Goal: Transaction & Acquisition: Purchase product/service

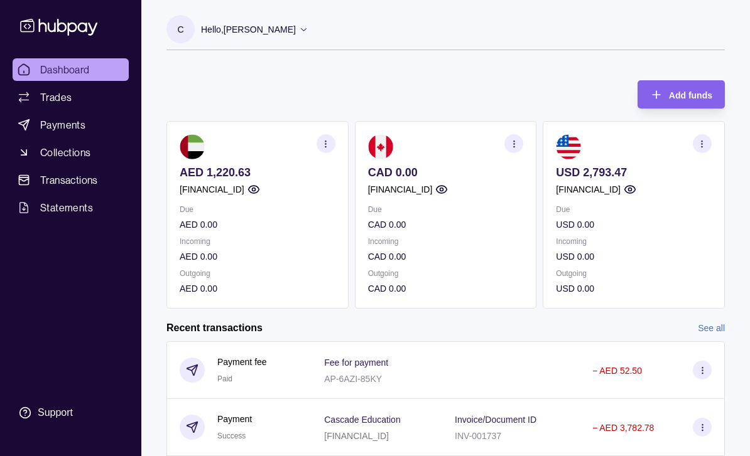
click at [68, 163] on link "Collections" at bounding box center [71, 152] width 116 height 23
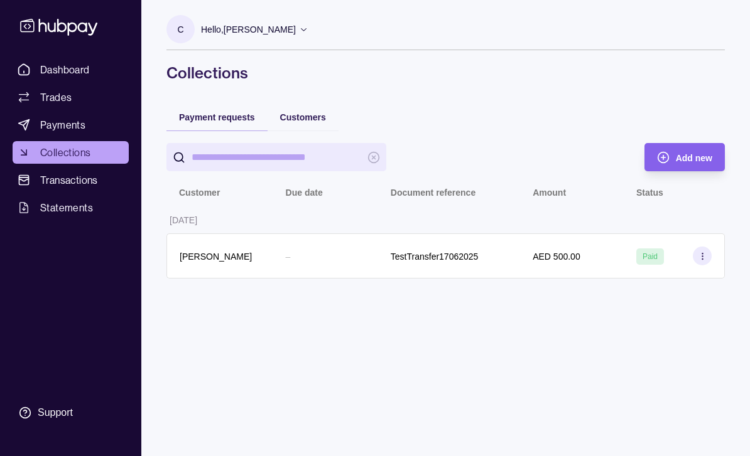
click at [77, 121] on span "Payments" at bounding box center [62, 124] width 45 height 15
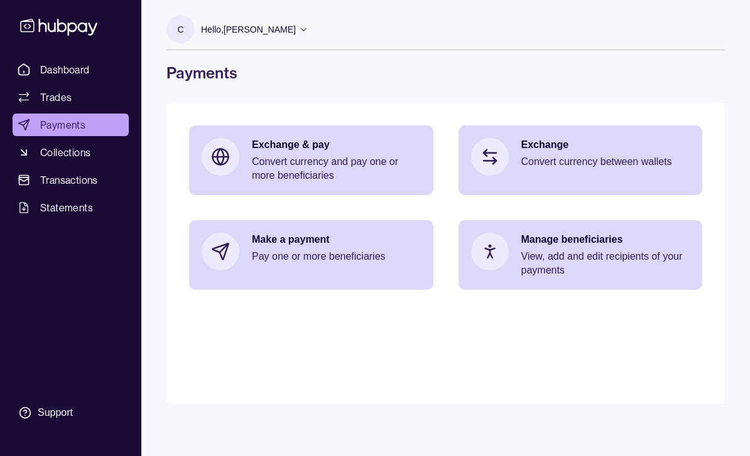
click at [335, 237] on p "Make a payment" at bounding box center [336, 240] width 169 height 14
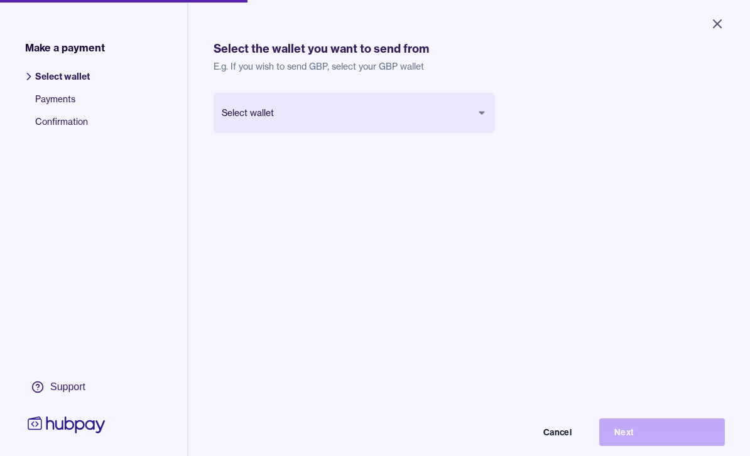
click at [475, 111] on button "Select wallet" at bounding box center [353, 113] width 281 height 40
click at [470, 102] on button "Select wallet" at bounding box center [353, 113] width 281 height 40
click at [722, 20] on icon "Close" at bounding box center [716, 23] width 15 height 15
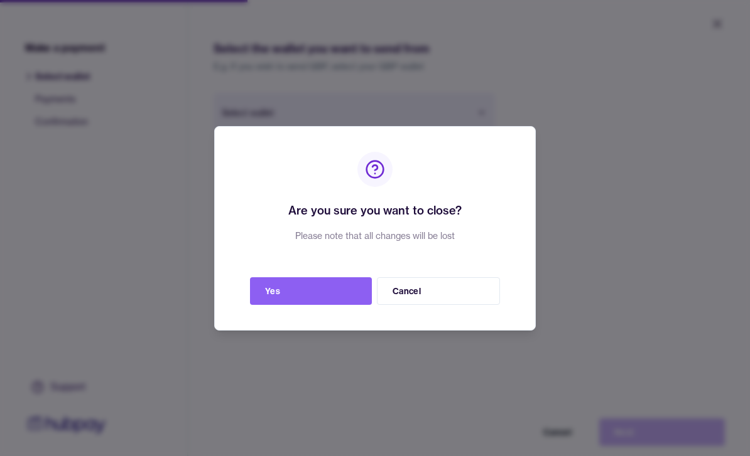
click at [335, 293] on button "Yes" at bounding box center [311, 291] width 122 height 28
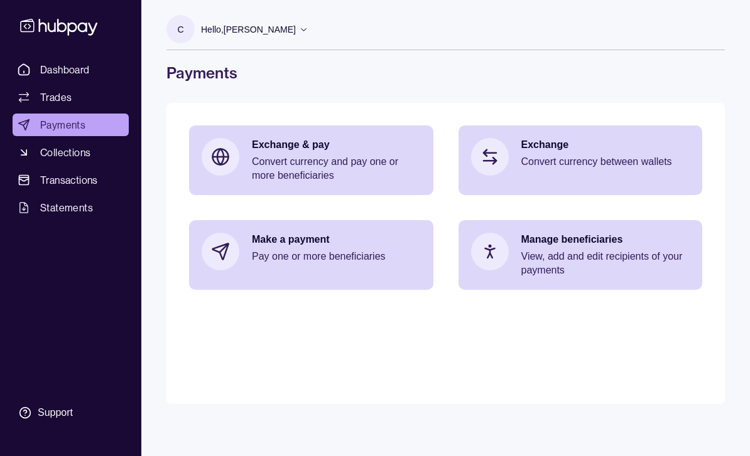
click at [296, 250] on p "Pay one or more beneficiaries" at bounding box center [336, 257] width 169 height 14
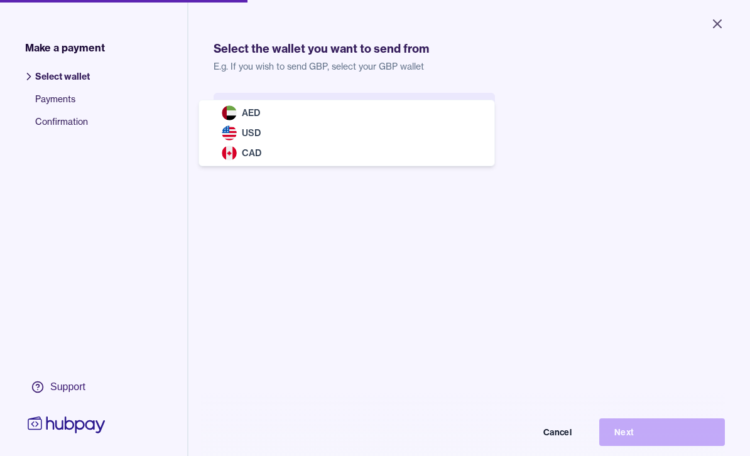
click at [238, 117] on button "Select wallet" at bounding box center [353, 113] width 281 height 40
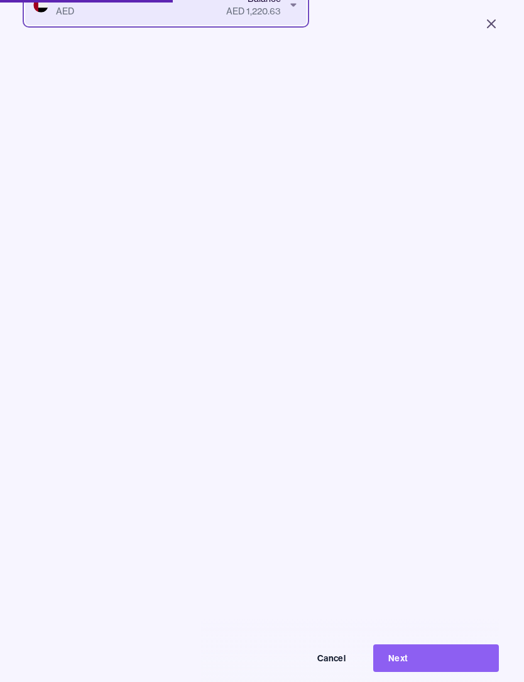
scroll to position [65, 0]
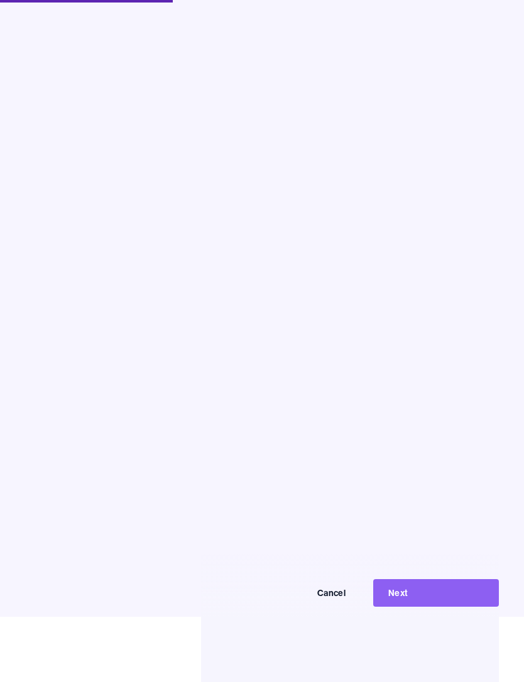
click at [441, 456] on button "Next" at bounding box center [436, 593] width 126 height 28
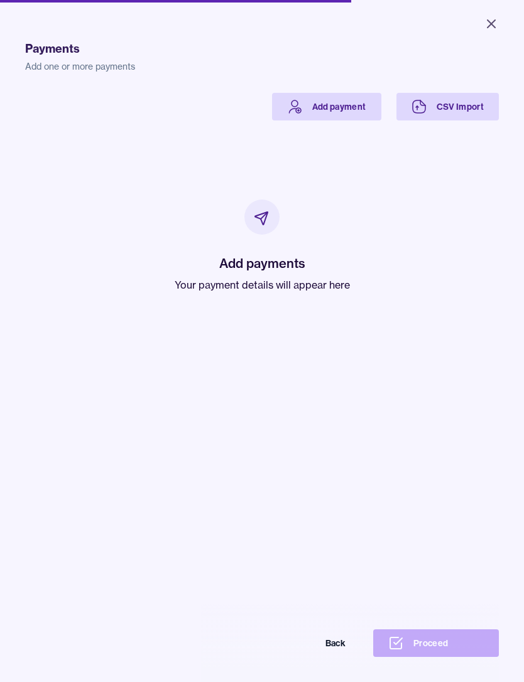
click at [352, 100] on link "Add payment" at bounding box center [326, 107] width 109 height 28
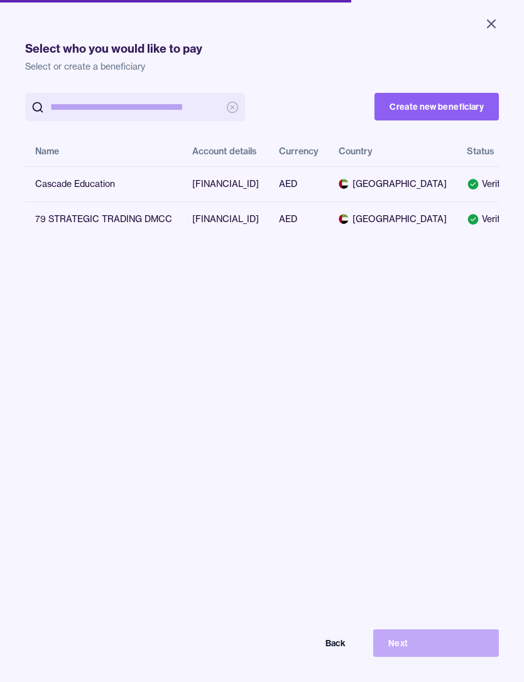
click at [468, 190] on icon at bounding box center [473, 184] width 11 height 11
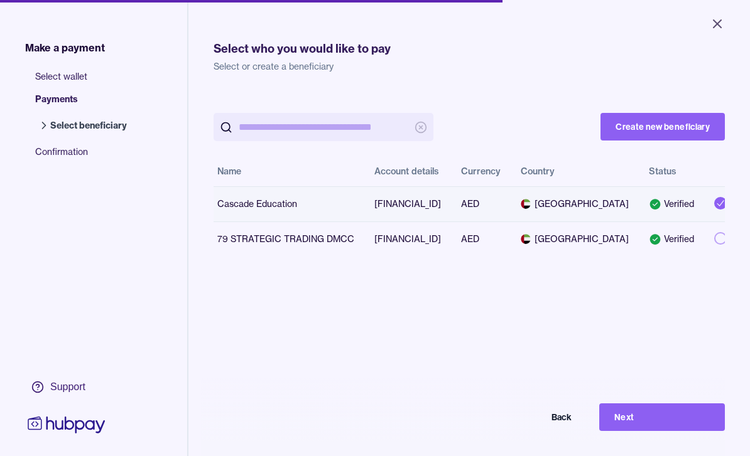
scroll to position [0, 6]
click at [674, 431] on button "Next" at bounding box center [662, 418] width 126 height 28
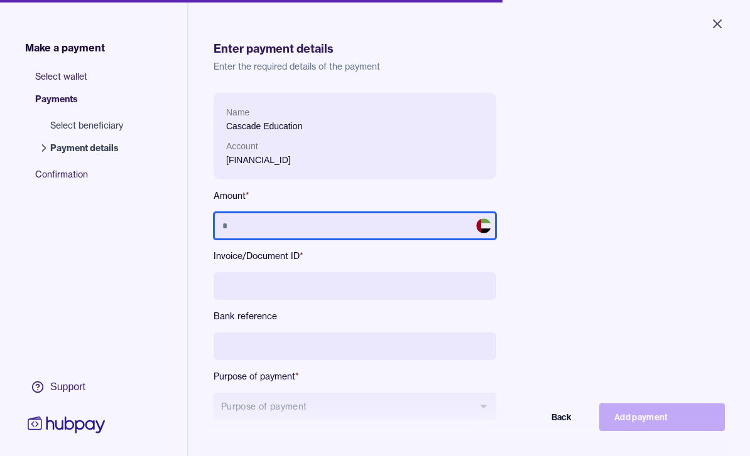
click at [262, 227] on input "text" at bounding box center [354, 226] width 283 height 28
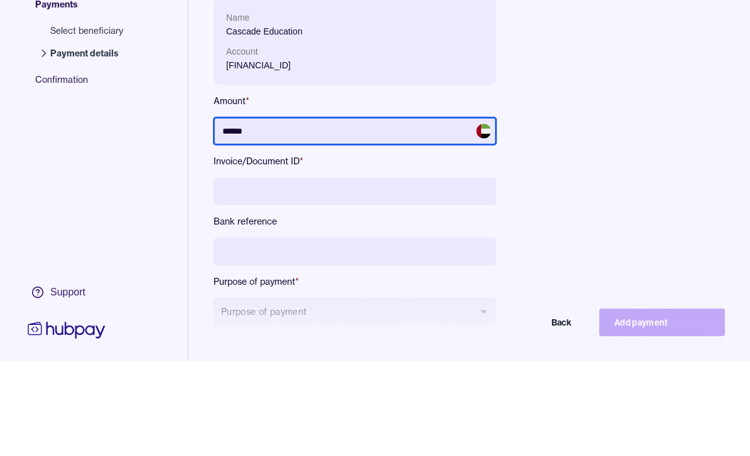
type input "******"
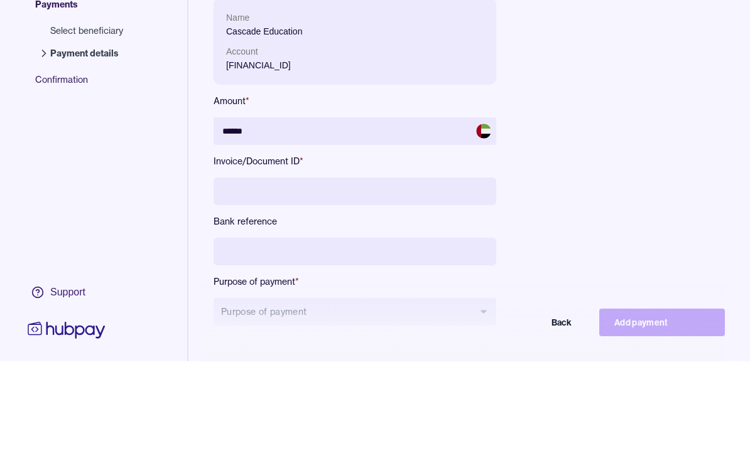
click at [249, 272] on input at bounding box center [354, 286] width 283 height 28
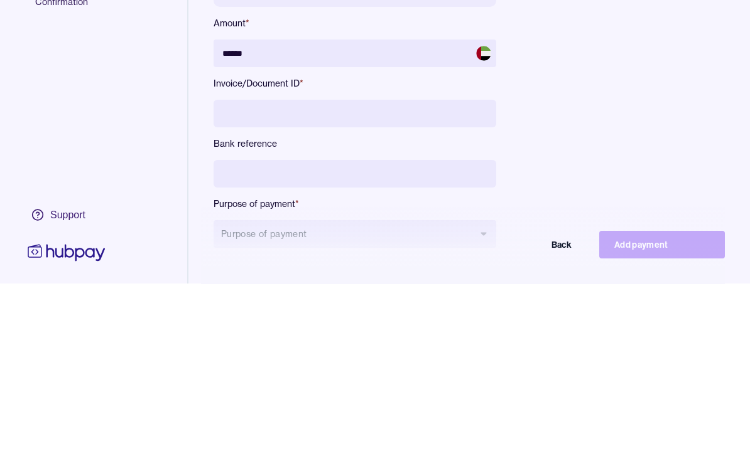
paste input "**********"
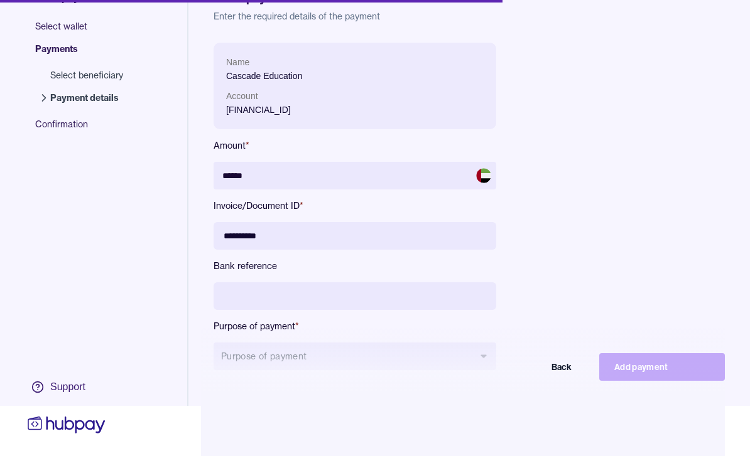
type input "**********"
click at [473, 361] on button "Purpose of payment" at bounding box center [354, 357] width 283 height 28
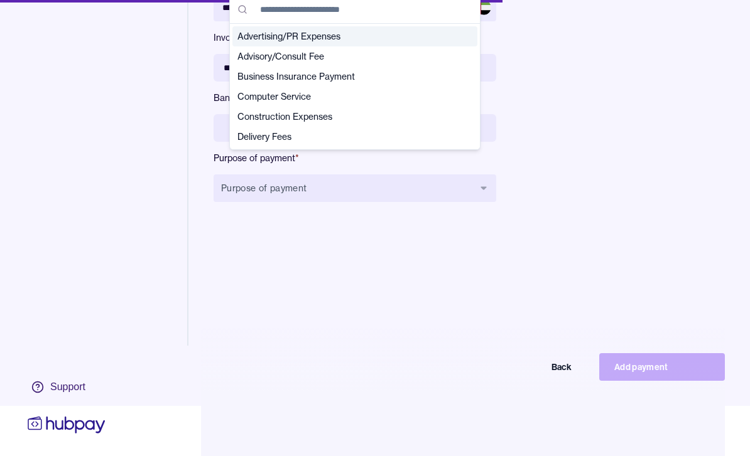
click at [426, 117] on span "Construction Expenses" at bounding box center [347, 116] width 220 height 13
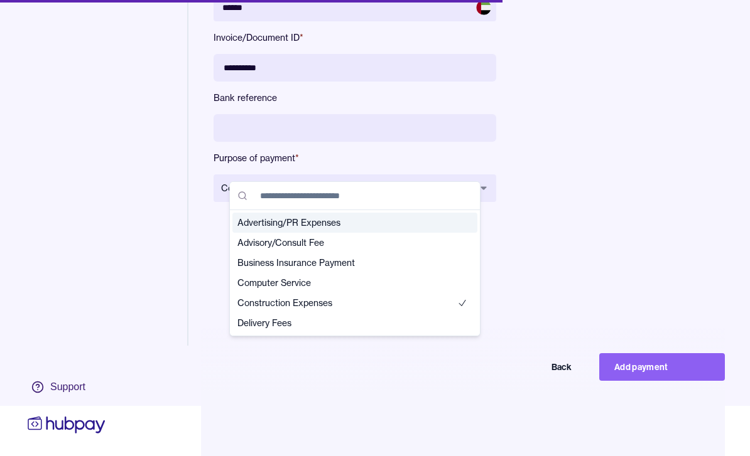
scroll to position [193, 0]
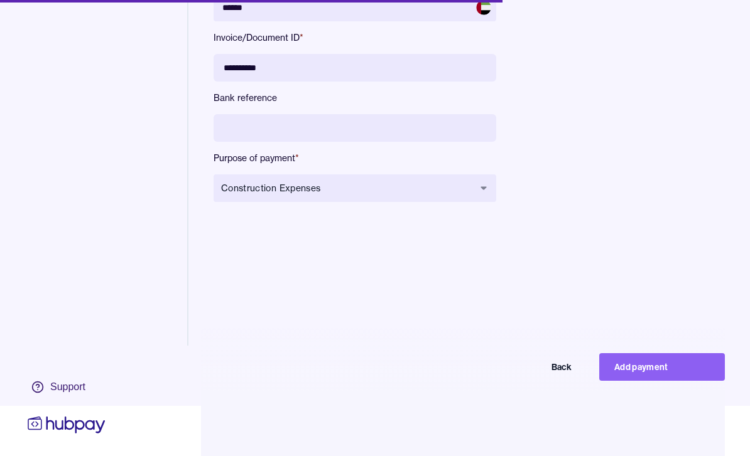
click at [465, 182] on span "Construction Expenses" at bounding box center [347, 188] width 252 height 13
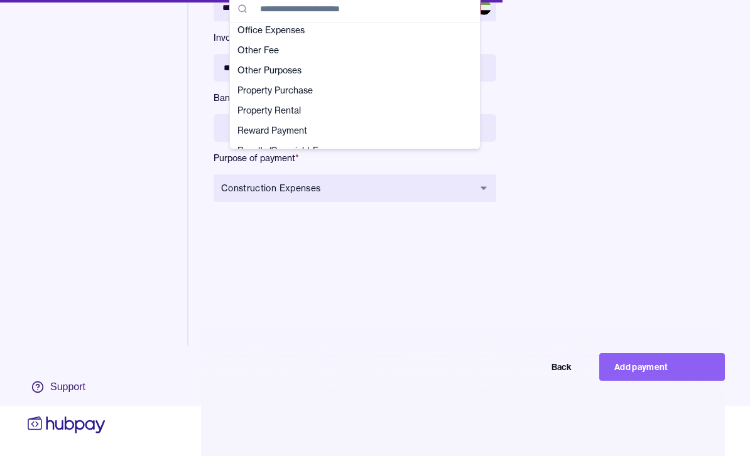
scroll to position [288, 0]
click at [291, 72] on span "Other Purposes" at bounding box center [347, 69] width 220 height 13
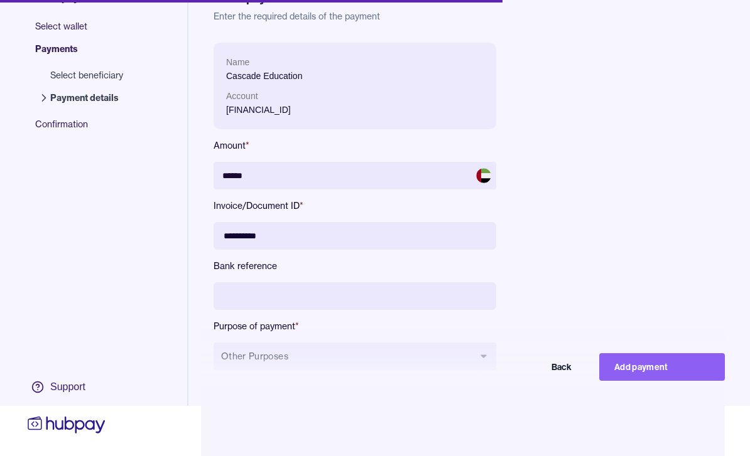
scroll to position [0, 0]
click at [660, 381] on button "Add payment" at bounding box center [662, 367] width 126 height 28
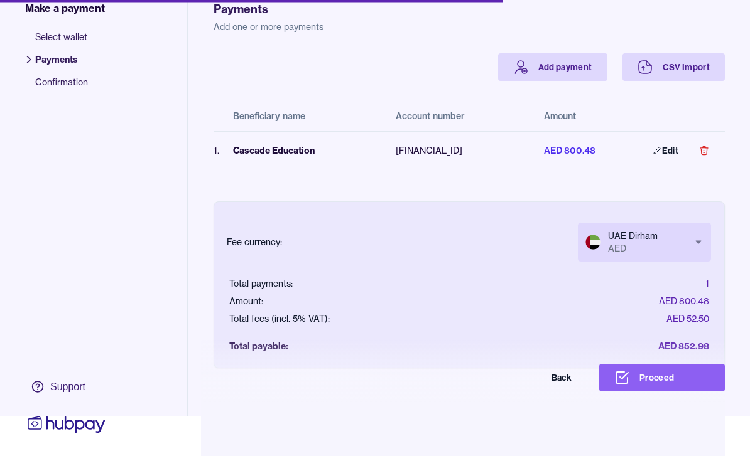
scroll to position [50, 0]
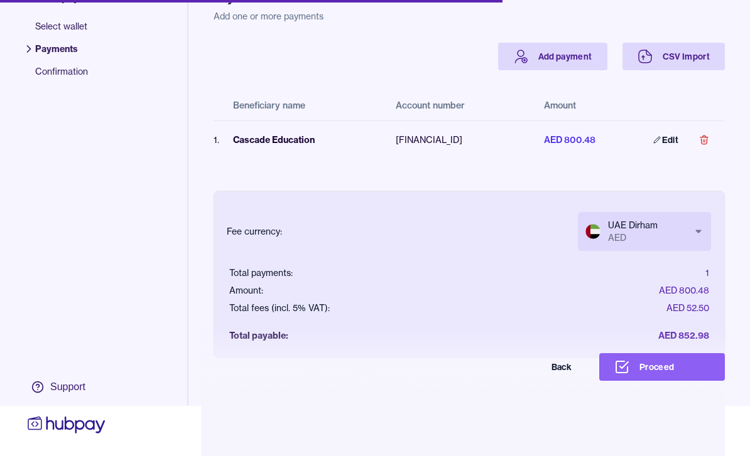
click at [654, 381] on button "Proceed" at bounding box center [662, 367] width 126 height 28
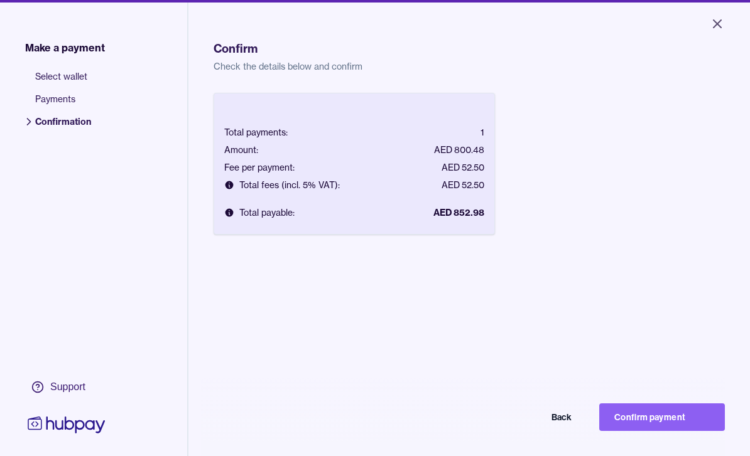
click at [652, 431] on button "Confirm payment" at bounding box center [662, 418] width 126 height 28
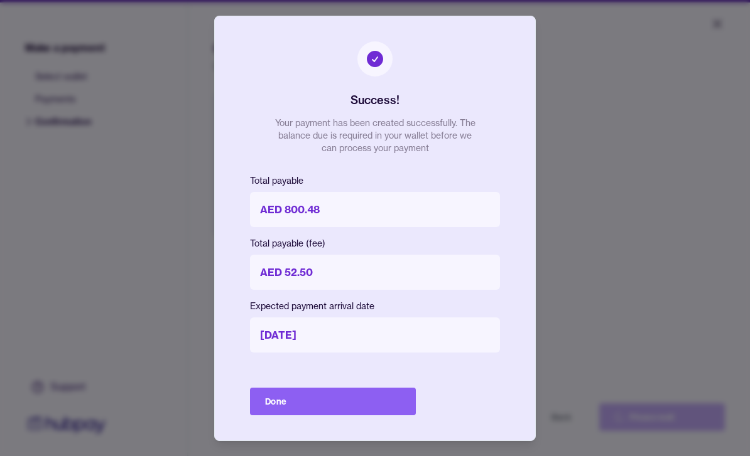
click at [385, 416] on button "Done" at bounding box center [333, 402] width 166 height 28
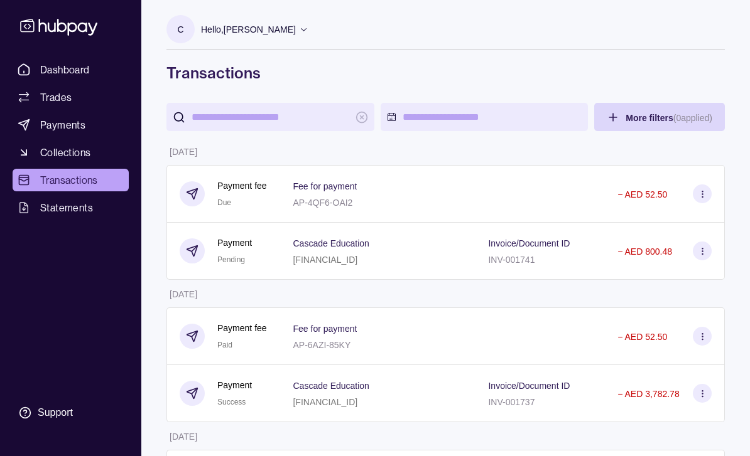
click at [288, 34] on p "Hello, [PERSON_NAME]" at bounding box center [248, 30] width 95 height 14
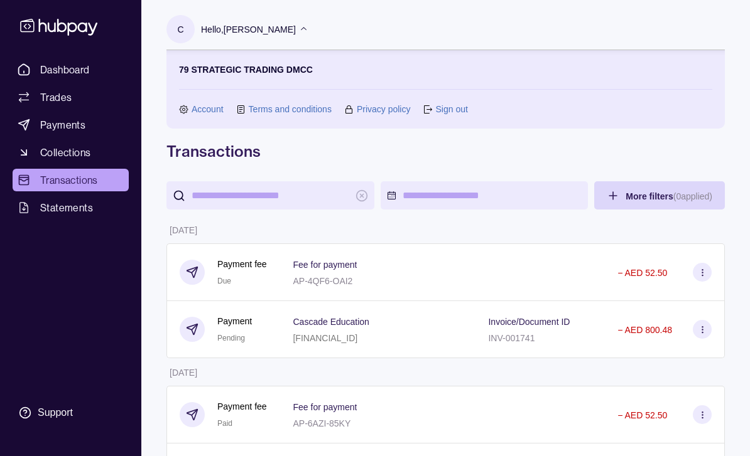
click at [450, 110] on link "Sign out" at bounding box center [451, 109] width 32 height 14
